Goal: Transaction & Acquisition: Purchase product/service

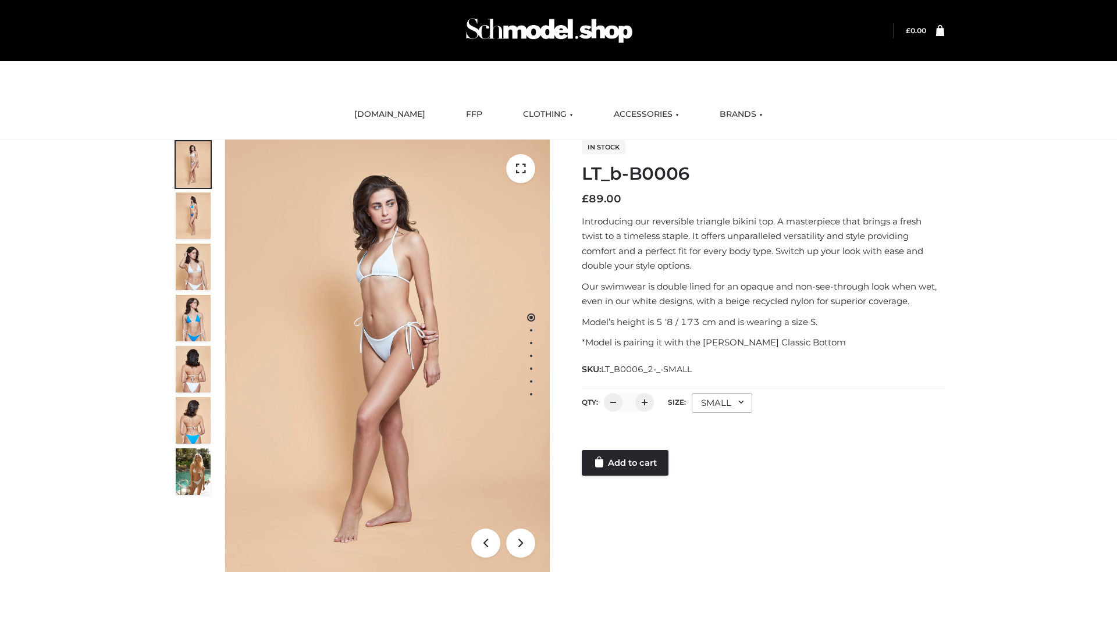
click at [626, 463] on link "Add to cart" at bounding box center [625, 463] width 87 height 26
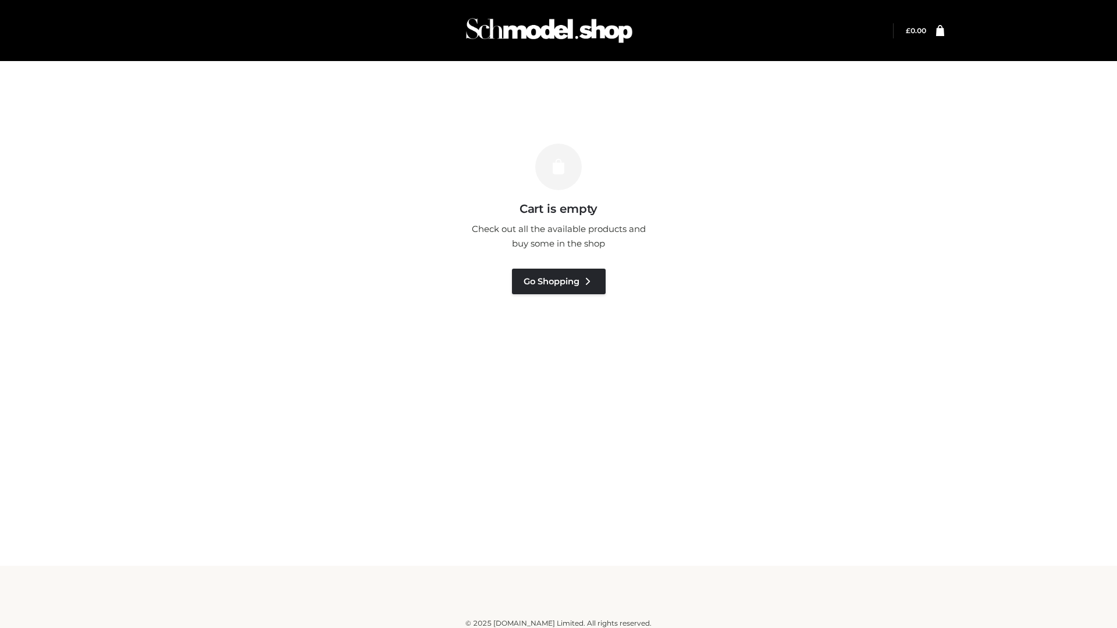
click at [579, 37] on img at bounding box center [549, 31] width 175 height 46
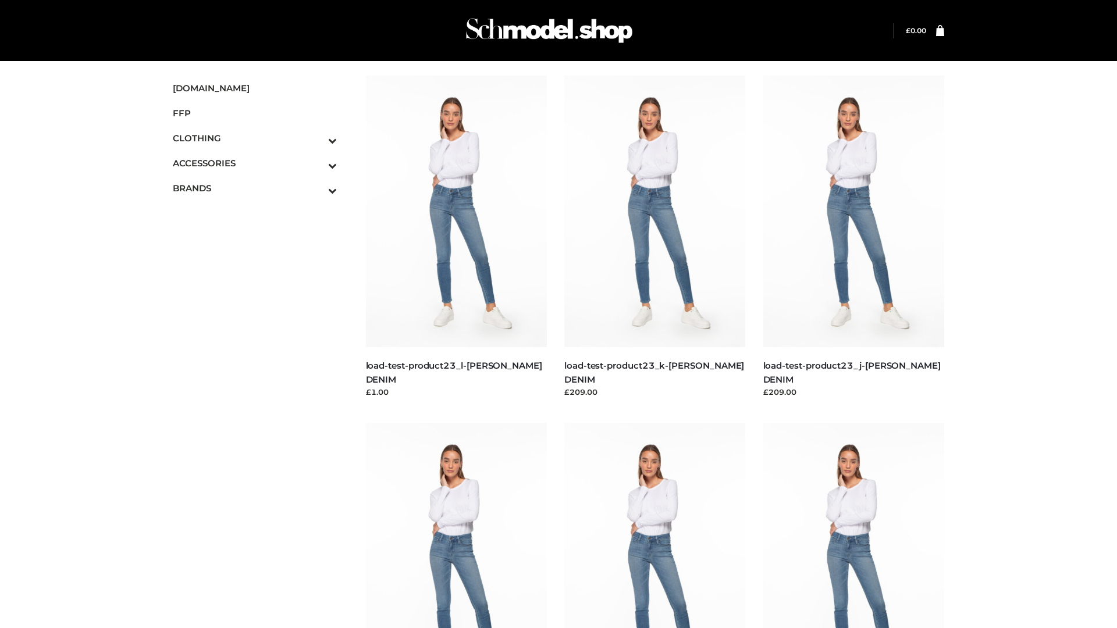
click at [444, 182] on img at bounding box center [457, 212] width 182 height 272
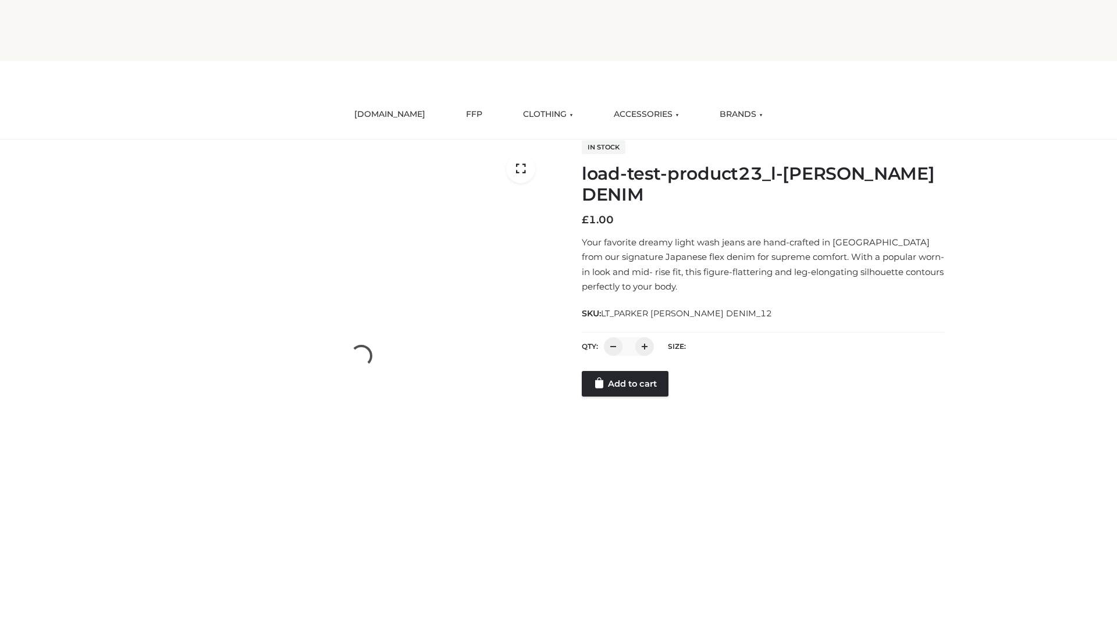
click at [610, 409] on div "In stock load-test-product23_l-PARKER SMITH DENIM £ 1.00 Your favorite dreamy l…" at bounding box center [558, 356] width 789 height 433
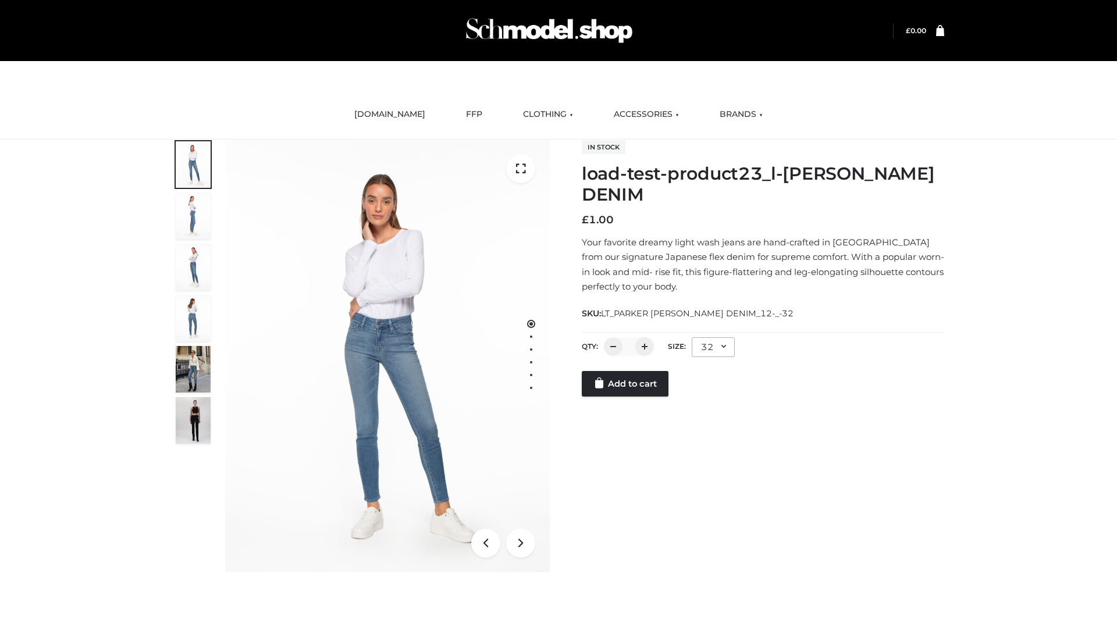
click at [615, 408] on div "1 / 6 In stock load-test-product23_l-PARKER SMITH DENIM £ 1.00 Your favorite dr…" at bounding box center [558, 356] width 789 height 433
click at [629, 383] on div at bounding box center [763, 382] width 362 height 23
click at [628, 409] on link "Add to cart" at bounding box center [625, 407] width 87 height 26
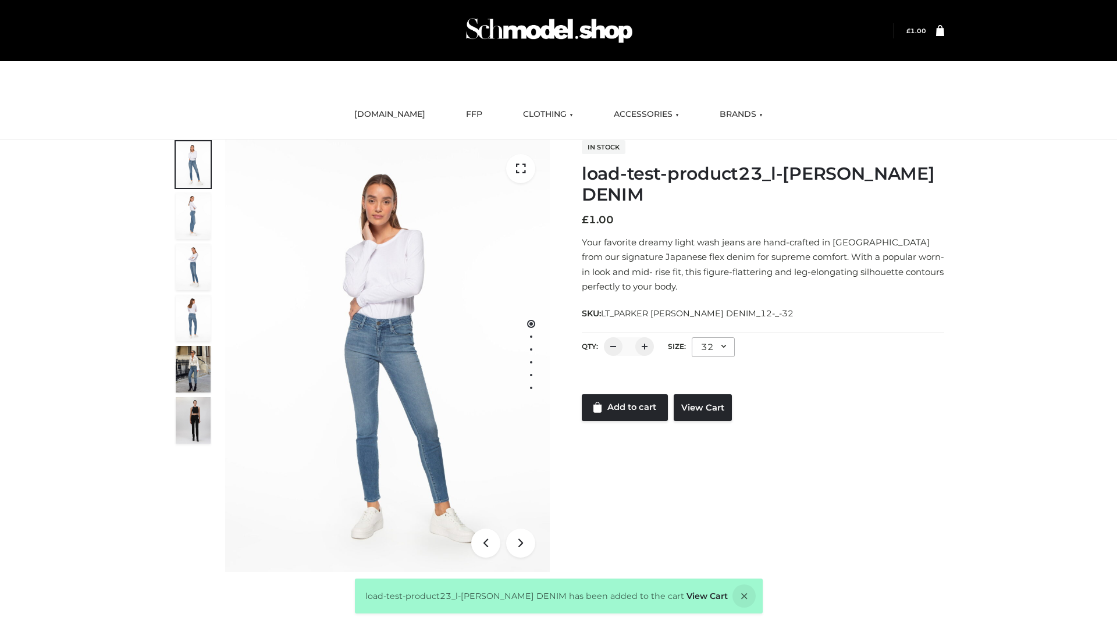
click at [695, 588] on div "load-test-product23_l-PARKER SMITH DENIM has been added to the cart View Cart" at bounding box center [559, 596] width 408 height 35
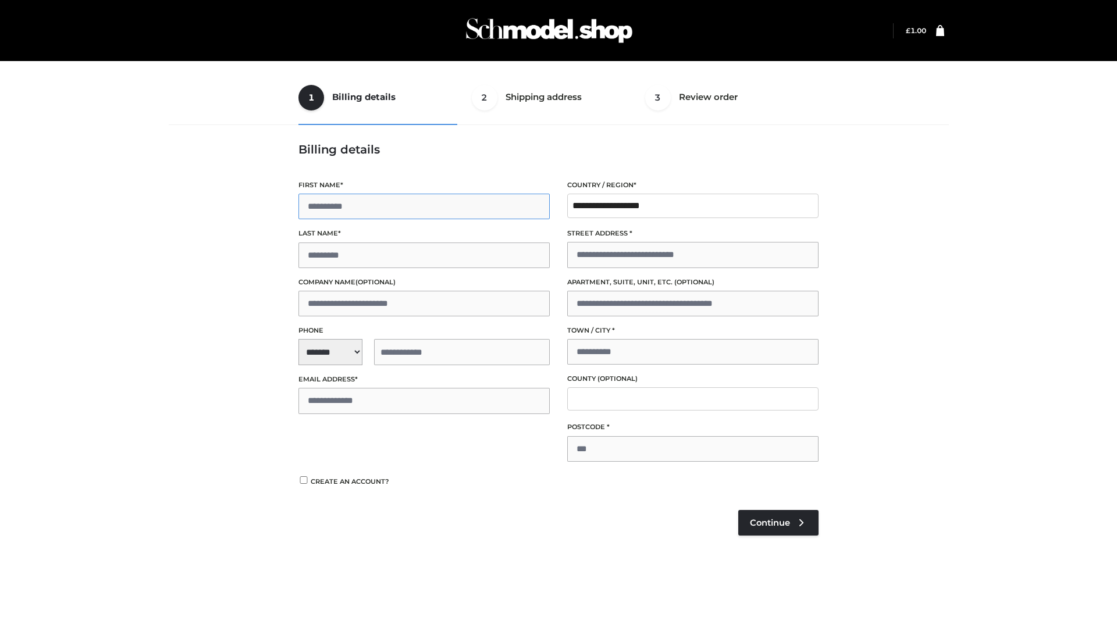
click at [357, 205] on input "First name *" at bounding box center [423, 207] width 251 height 26
type input "*****"
